Goal: Information Seeking & Learning: Find specific fact

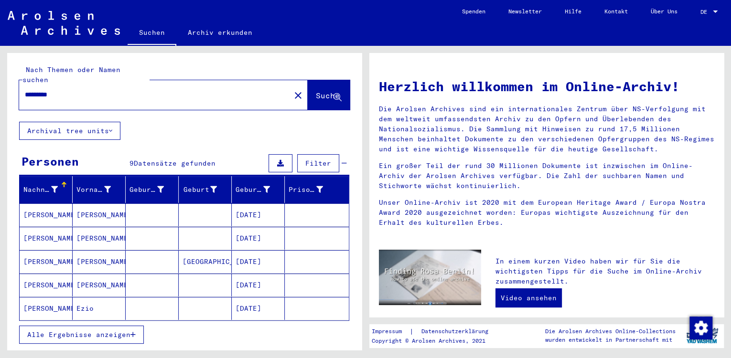
click at [137, 327] on button "Alle Ergebnisse anzeigen" at bounding box center [81, 335] width 125 height 18
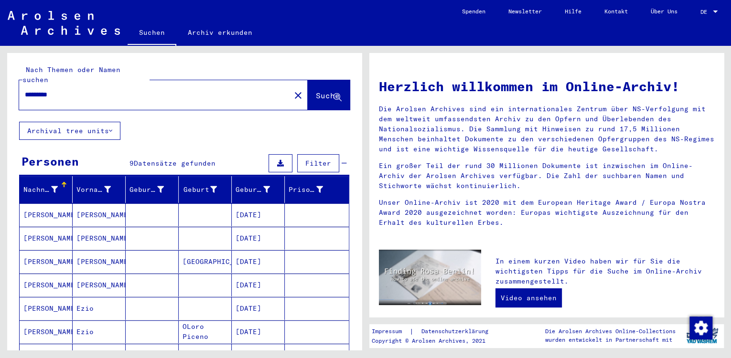
scroll to position [158, 0]
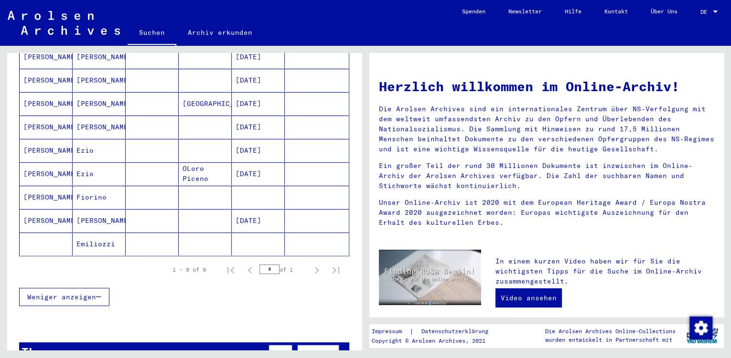
click at [244, 165] on mat-cell "[DATE]" at bounding box center [258, 173] width 53 height 23
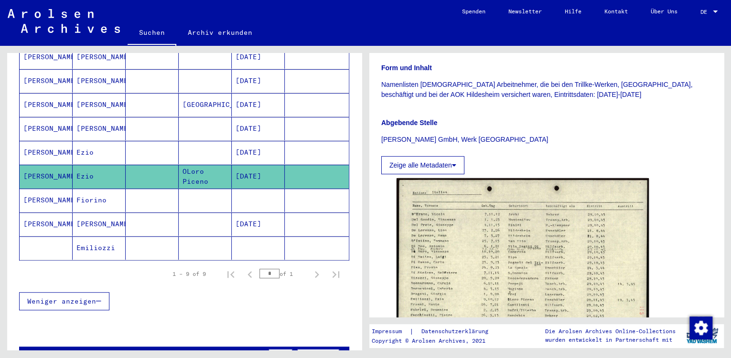
scroll to position [316, 0]
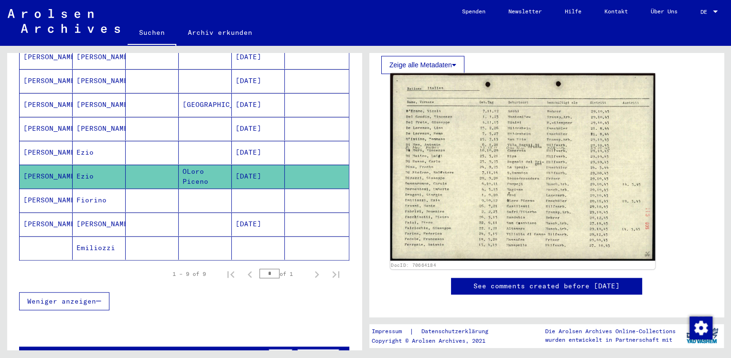
click at [444, 211] on img at bounding box center [522, 167] width 265 height 188
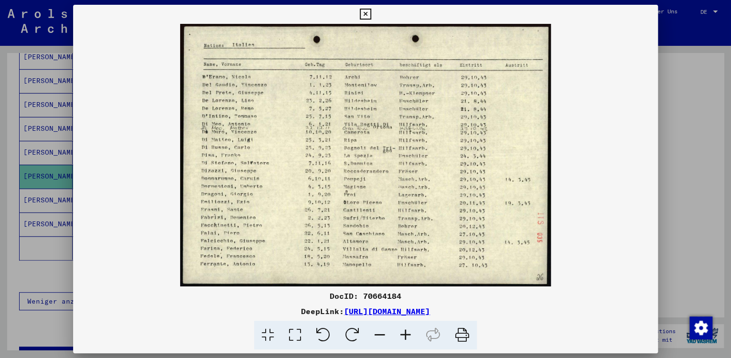
click at [299, 339] on icon at bounding box center [294, 335] width 27 height 29
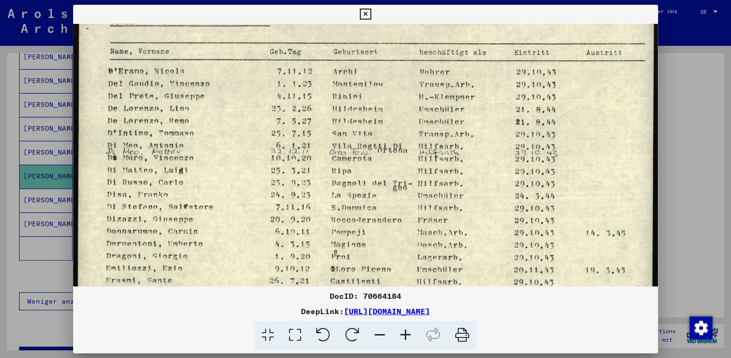
drag, startPoint x: 246, startPoint y: 204, endPoint x: 255, endPoint y: 183, distance: 23.1
click at [257, 163] on img at bounding box center [365, 195] width 585 height 414
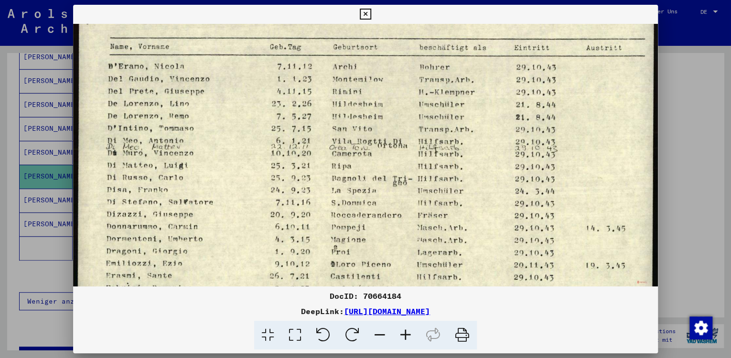
scroll to position [87, 0]
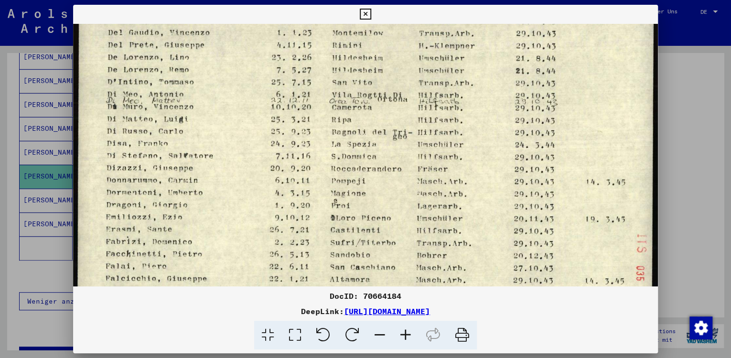
drag, startPoint x: 246, startPoint y: 194, endPoint x: 248, endPoint y: 181, distance: 13.0
click at [248, 181] on img at bounding box center [365, 143] width 585 height 414
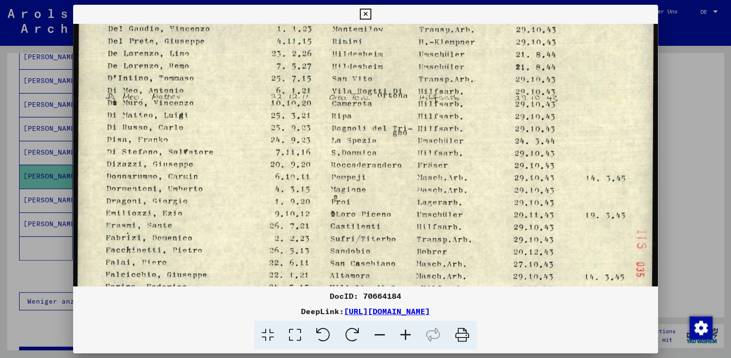
scroll to position [92, 0]
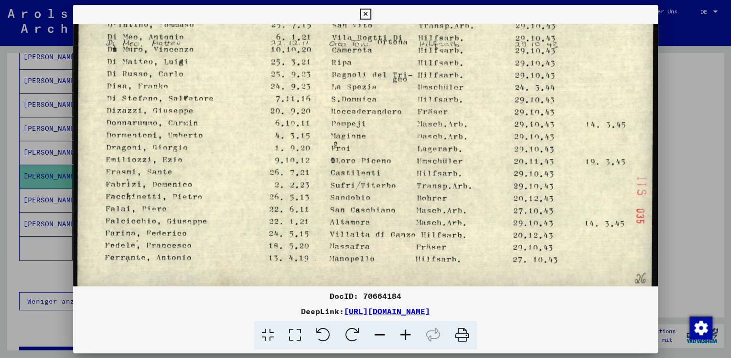
drag, startPoint x: 373, startPoint y: 263, endPoint x: 375, endPoint y: 204, distance: 58.3
click at [375, 204] on img at bounding box center [365, 86] width 585 height 414
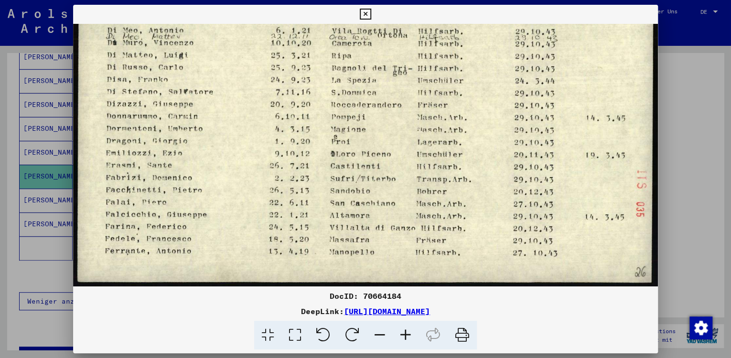
drag, startPoint x: 375, startPoint y: 229, endPoint x: 381, endPoint y: 199, distance: 31.2
click at [380, 201] on img at bounding box center [365, 79] width 585 height 414
